Goal: Task Accomplishment & Management: Manage account settings

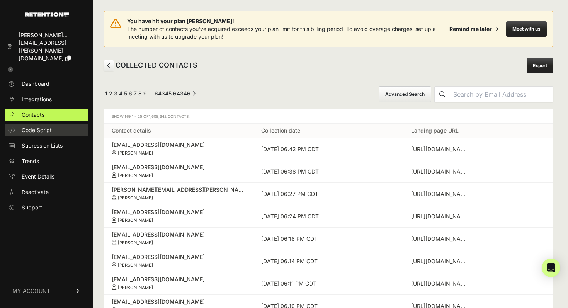
click at [42, 126] on span "Code Script" at bounding box center [37, 130] width 30 height 8
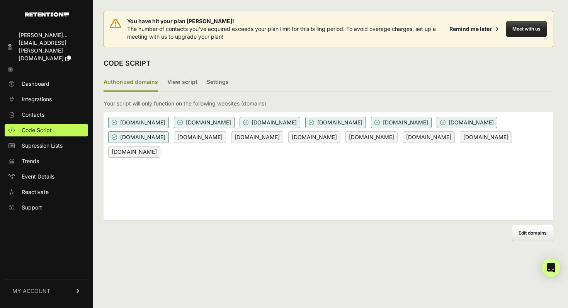
click at [527, 232] on span "Edit domains" at bounding box center [533, 233] width 28 height 6
click at [0, 0] on input "Add domain" at bounding box center [0, 0] width 0 height 0
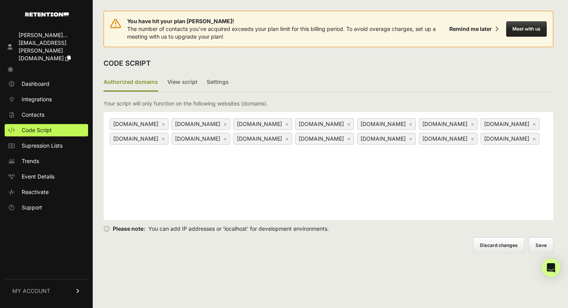
click at [289, 140] on link "×" at bounding box center [286, 138] width 3 height 7
click at [351, 138] on link "×" at bounding box center [348, 138] width 3 height 7
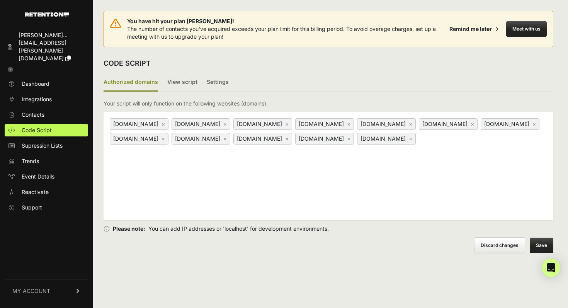
click at [495, 244] on label "Discard changes" at bounding box center [499, 245] width 51 height 16
click at [0, 0] on input "Discard changes" at bounding box center [0, 0] width 0 height 0
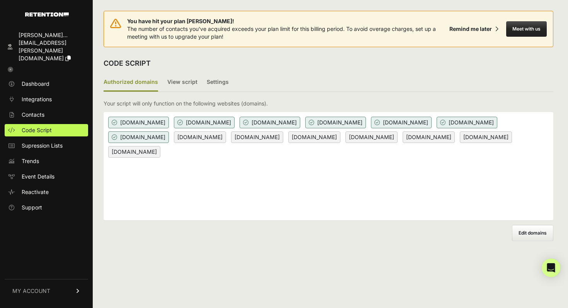
click at [342, 187] on div "bhs-va.com capitalmedialabs.com casaborrega.com emetclassicalacademy.org enjoye…" at bounding box center [329, 166] width 450 height 108
